Goal: Task Accomplishment & Management: Manage account settings

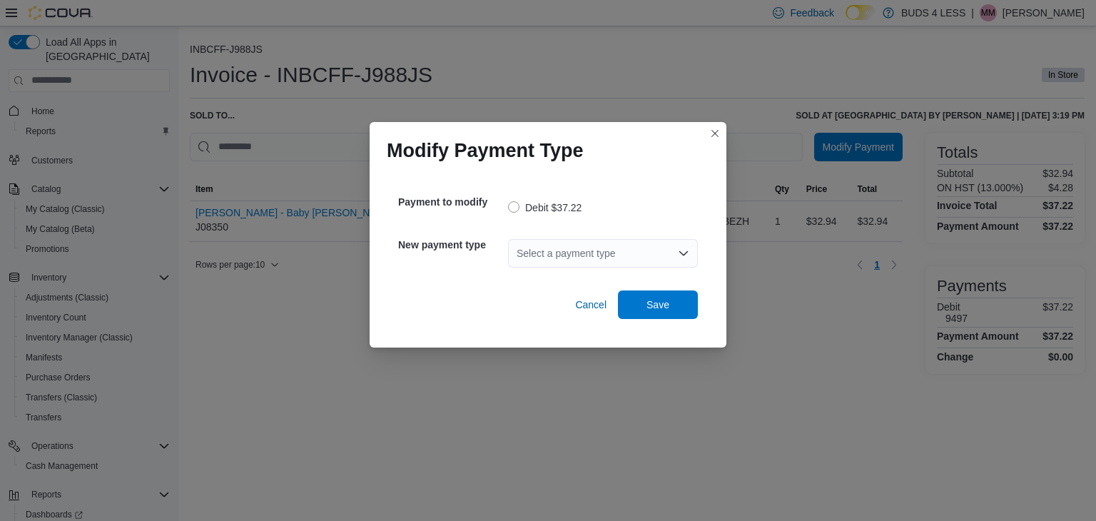
click at [557, 254] on div "Select a payment type" at bounding box center [603, 253] width 190 height 29
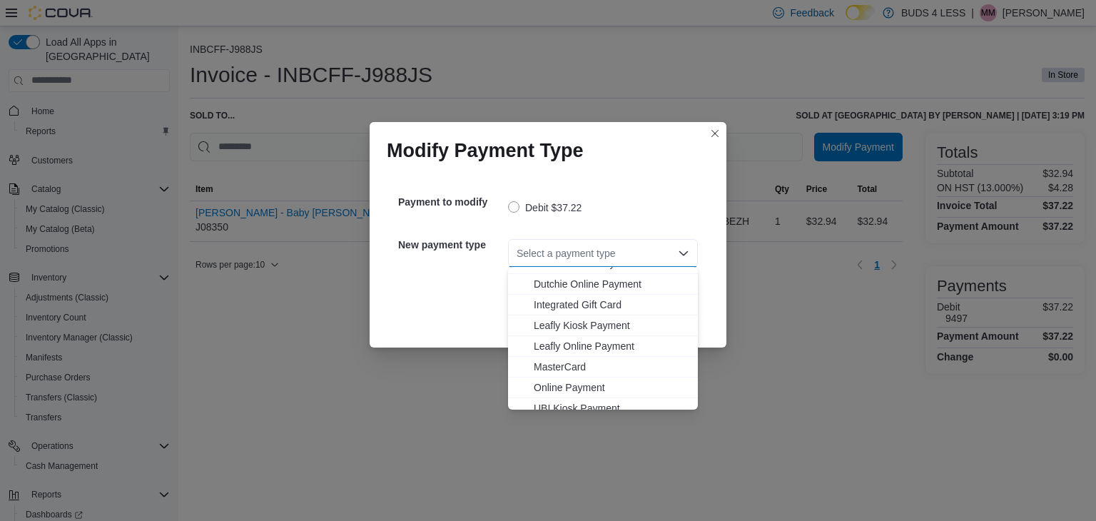
scroll to position [143, 0]
click at [551, 340] on span "MasterCard" at bounding box center [611, 341] width 155 height 14
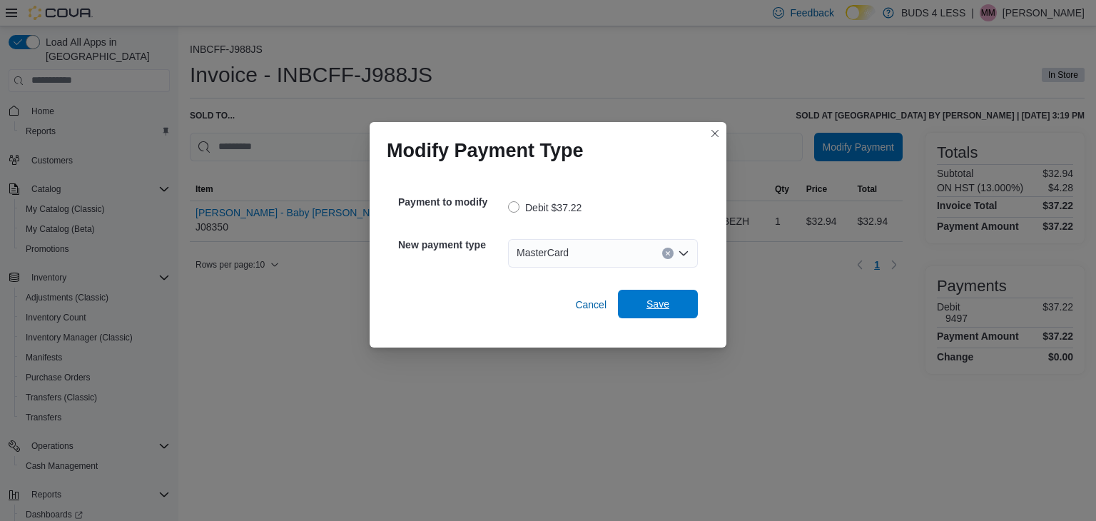
click at [651, 300] on span "Save" at bounding box center [657, 304] width 23 height 14
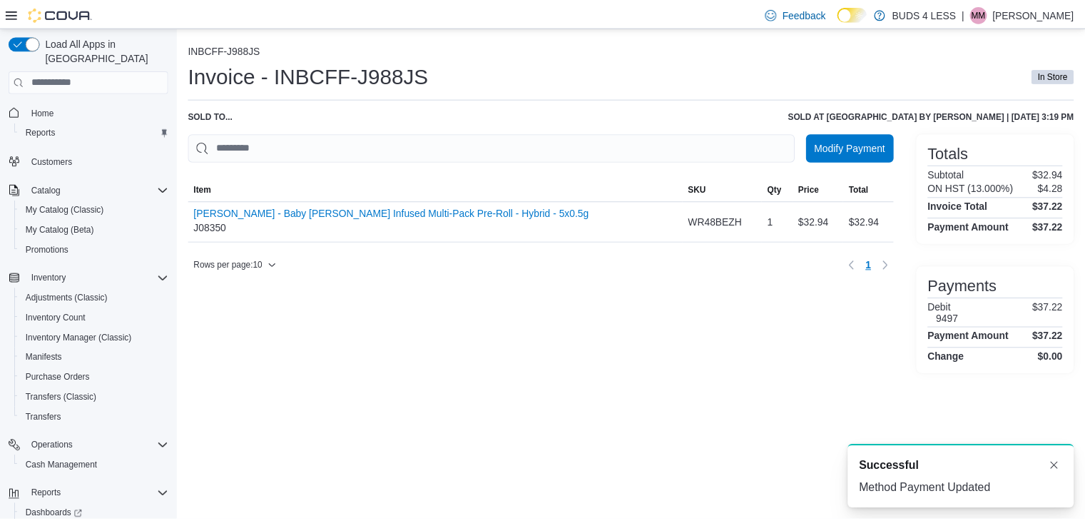
scroll to position [0, 0]
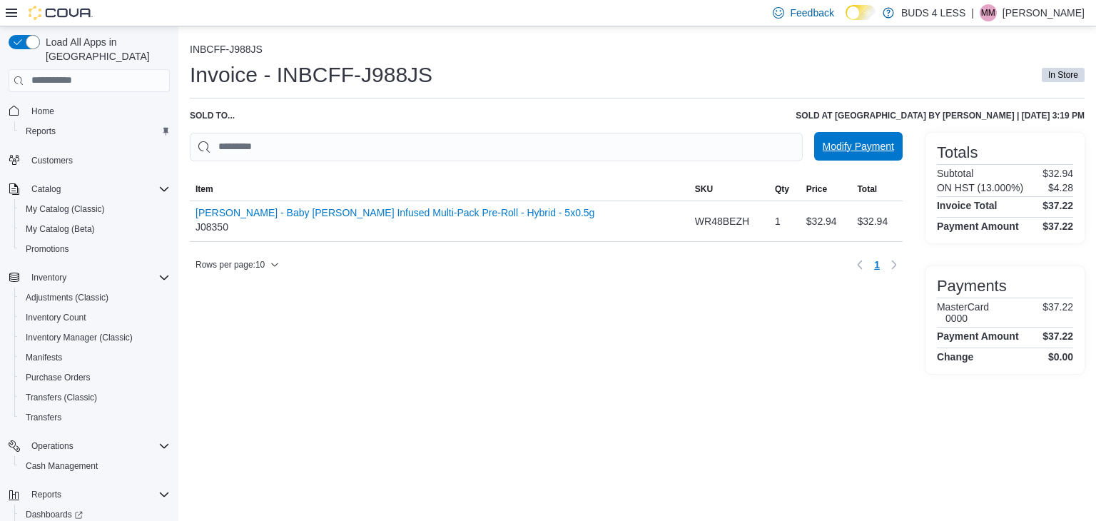
click at [862, 143] on span "Modify Payment" at bounding box center [857, 146] width 71 height 14
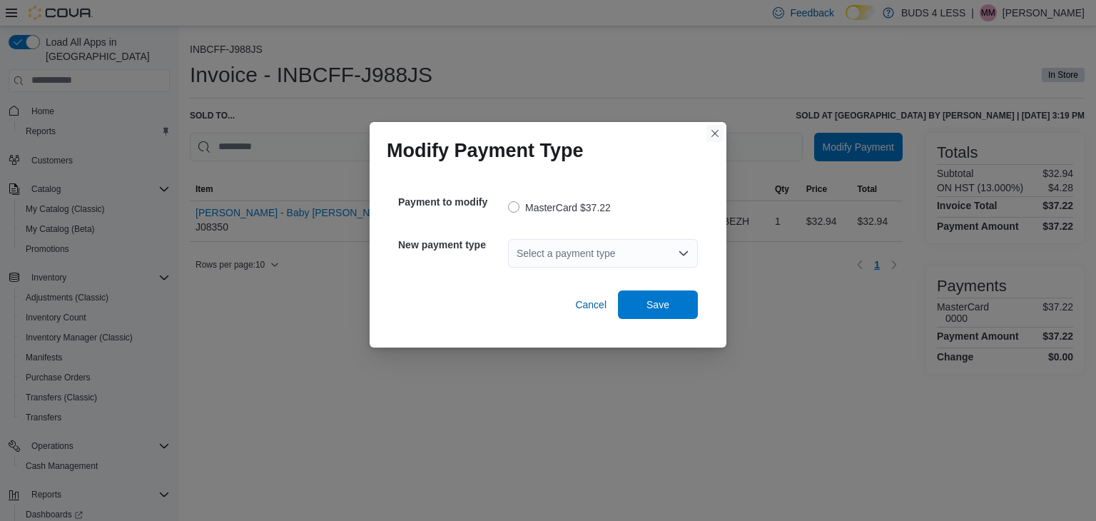
click at [713, 130] on button "Closes this modal window" at bounding box center [714, 133] width 17 height 17
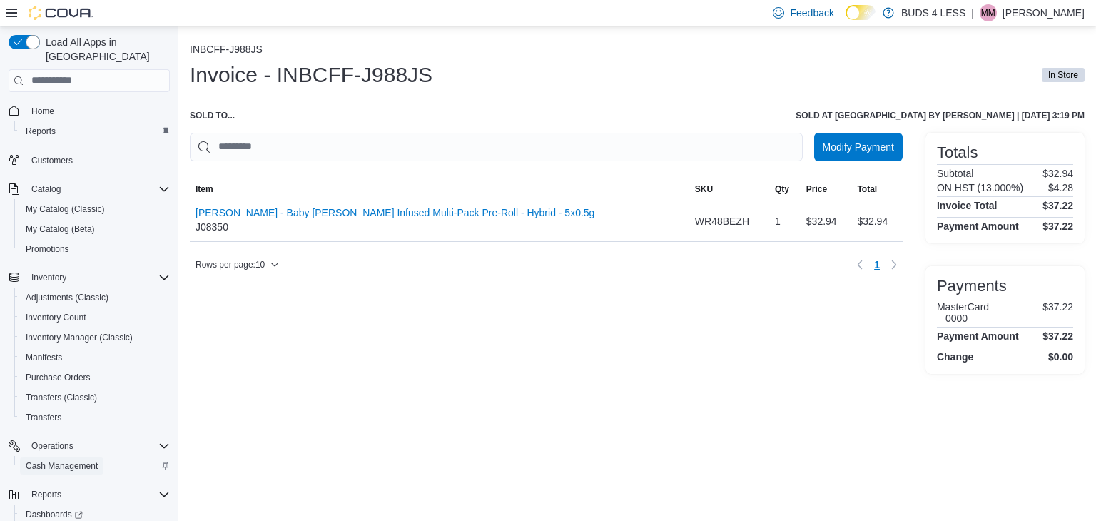
click at [77, 460] on span "Cash Management" at bounding box center [62, 465] width 72 height 11
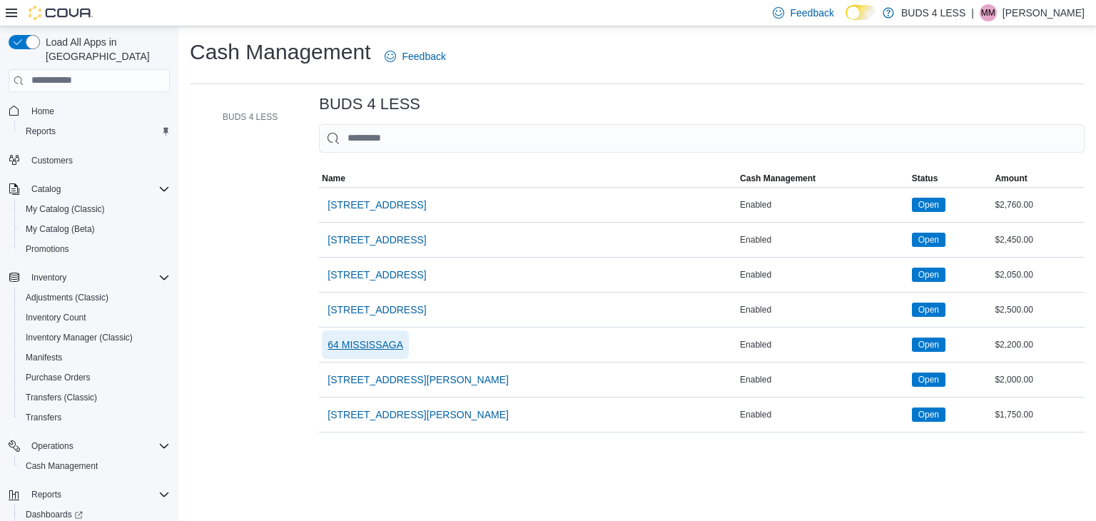
click at [366, 343] on span "64 MISSISSAGA" at bounding box center [365, 344] width 76 height 14
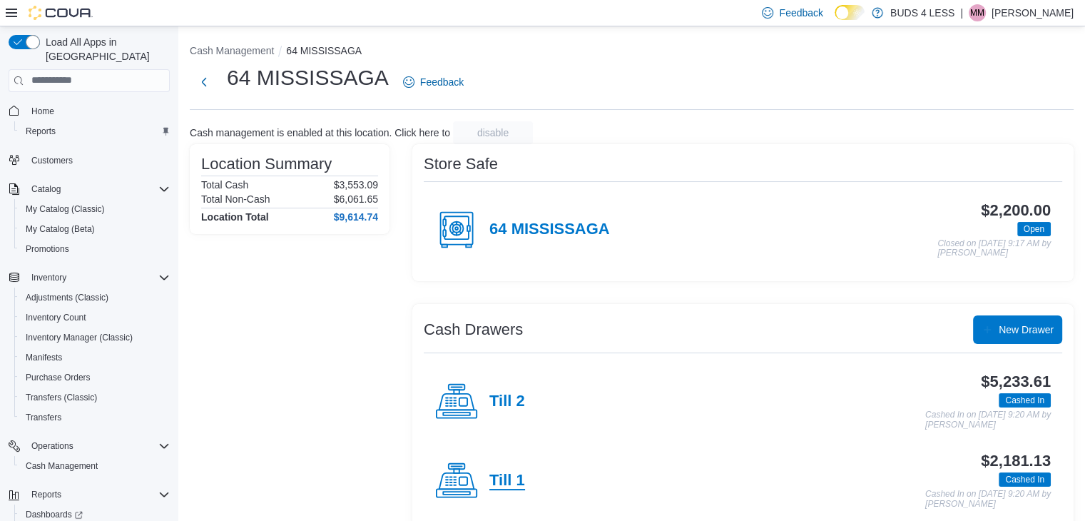
click at [515, 485] on h4 "Till 1" at bounding box center [507, 480] width 36 height 19
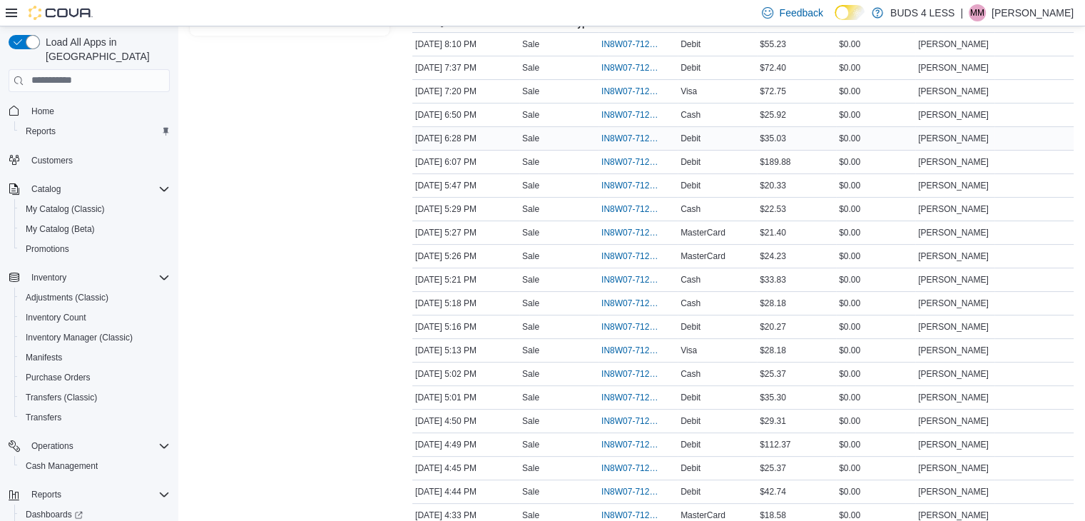
scroll to position [285, 0]
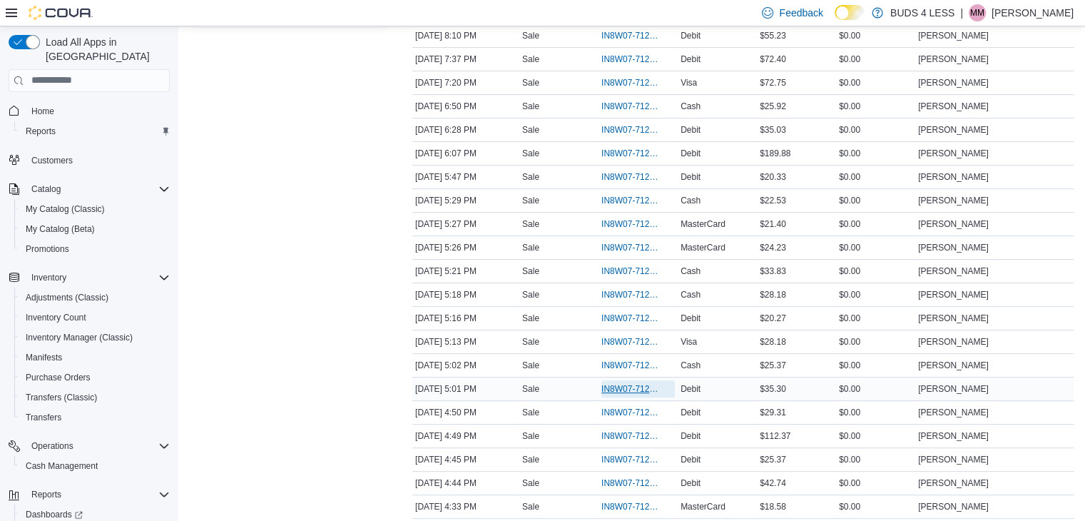
click at [636, 386] on span "IN8W07-712588" at bounding box center [630, 388] width 59 height 11
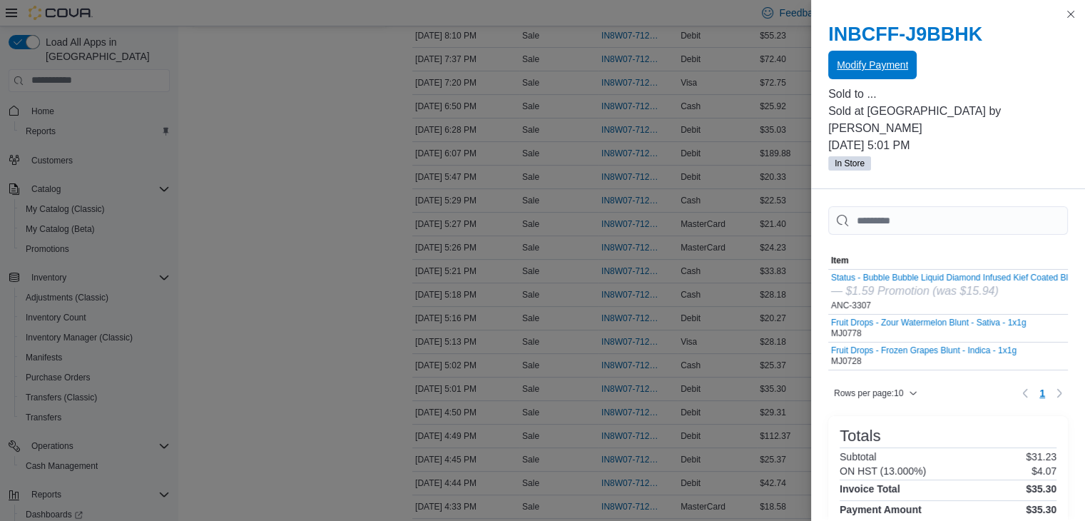
click at [870, 62] on span "Modify Payment" at bounding box center [872, 65] width 71 height 14
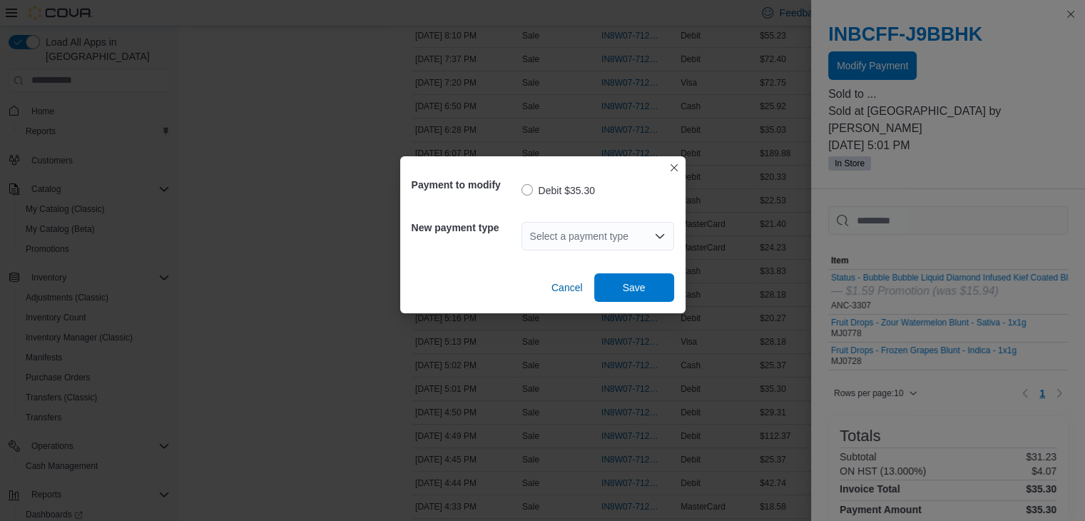
click at [585, 237] on div "Select a payment type" at bounding box center [597, 236] width 153 height 29
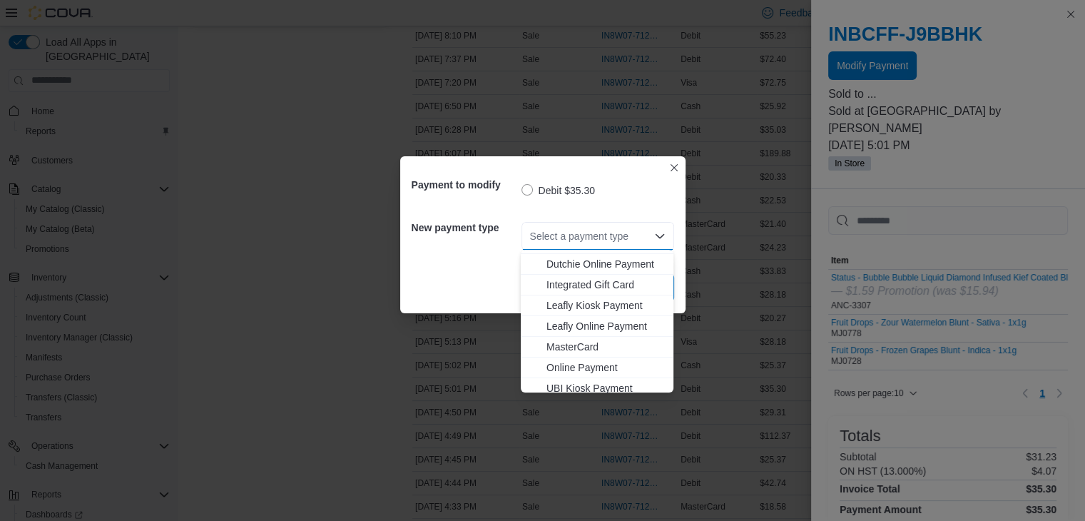
scroll to position [143, 0]
click at [571, 342] on span "MasterCard" at bounding box center [605, 344] width 118 height 14
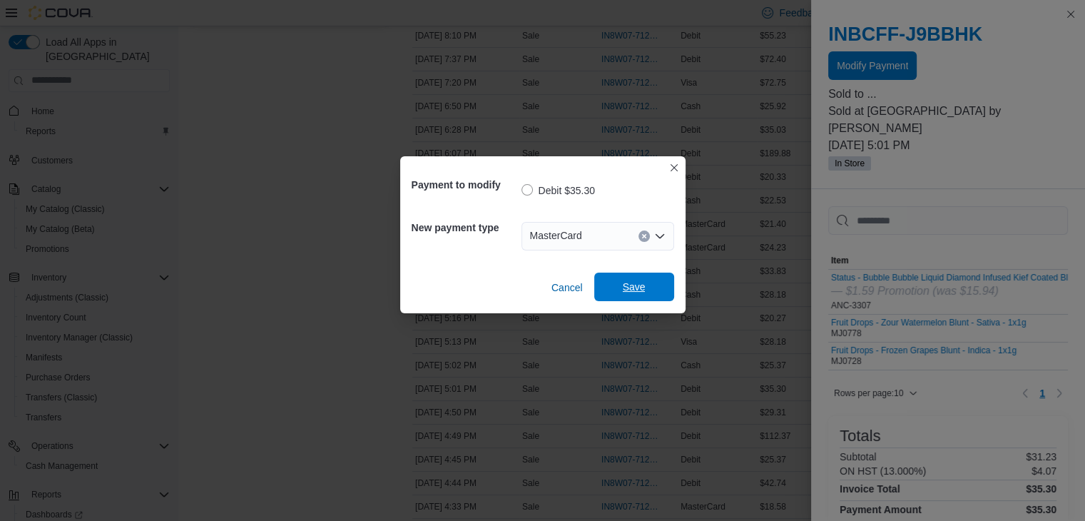
click at [651, 285] on span "Save" at bounding box center [634, 286] width 63 height 29
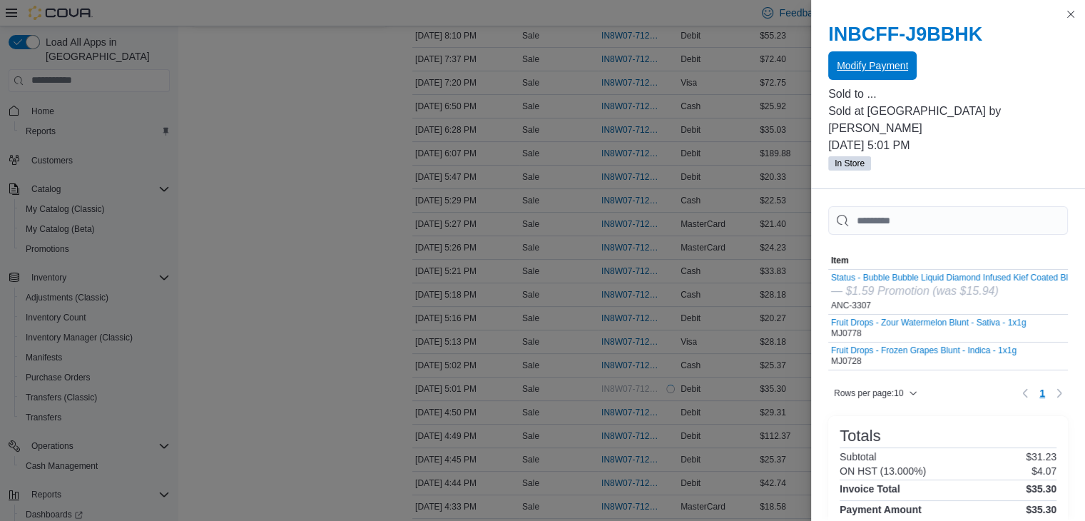
scroll to position [0, 0]
click at [1069, 14] on button "Close this dialog" at bounding box center [1070, 13] width 17 height 17
